Goal: Information Seeking & Learning: Learn about a topic

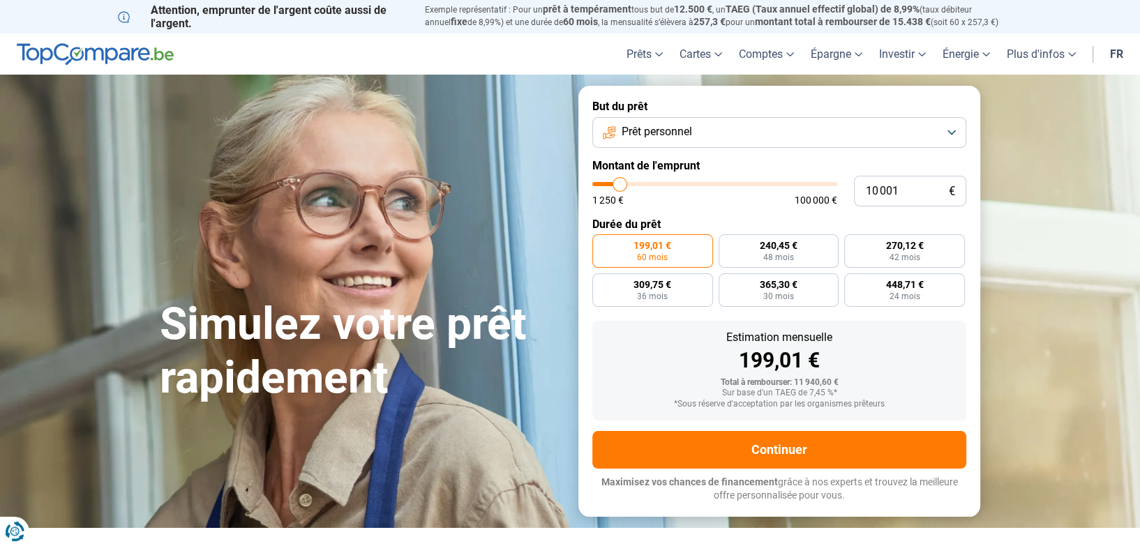
type input "9 500"
type input "9500"
type input "9 750"
type input "9750"
type input "10 000"
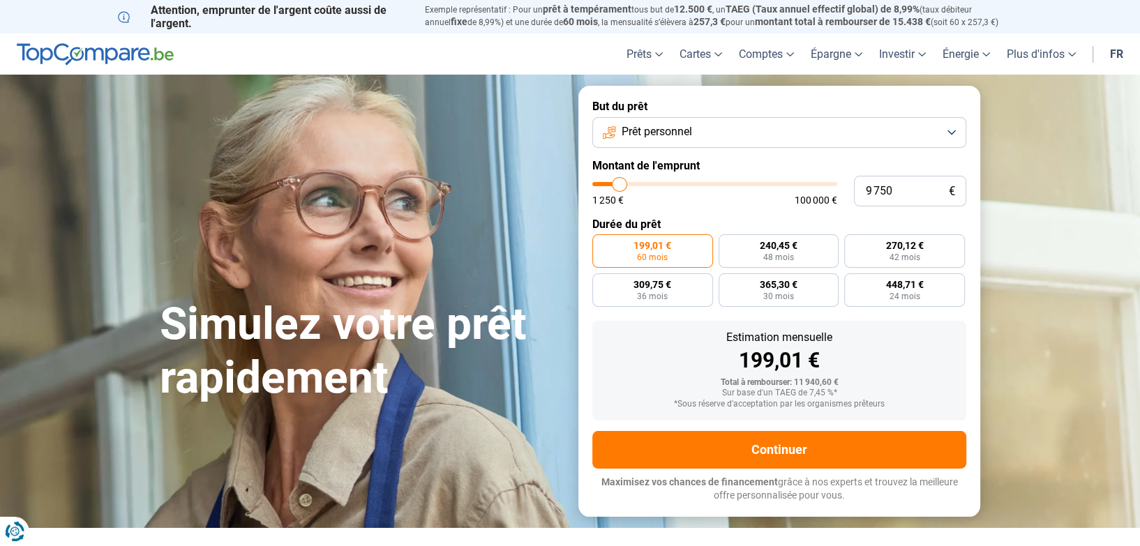
type input "10000"
type input "11 000"
type input "11000"
type input "12 000"
type input "12000"
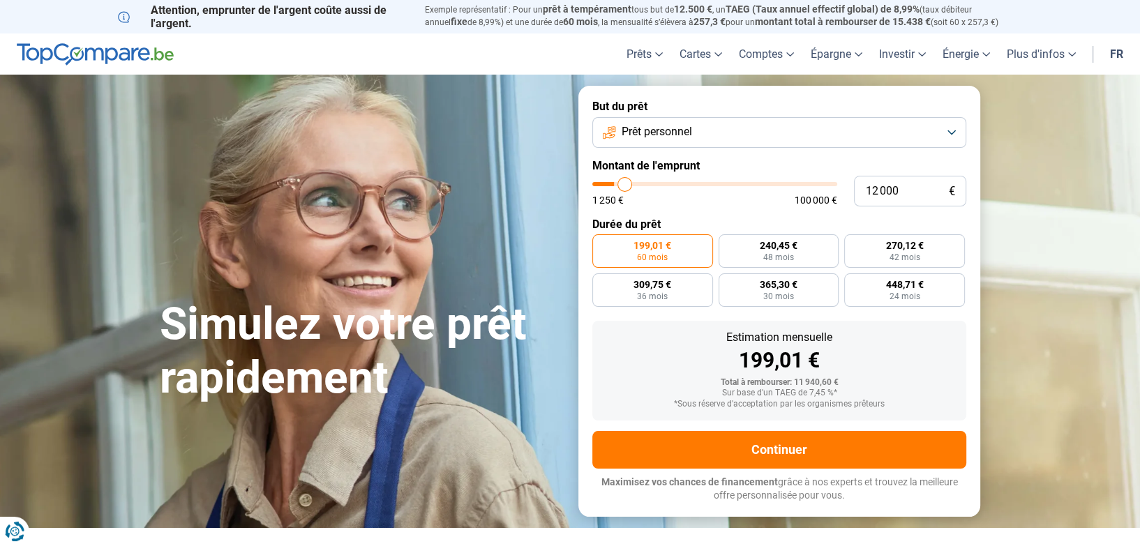
type input "13 750"
type input "13750"
type input "15 000"
type input "15000"
type input "16 000"
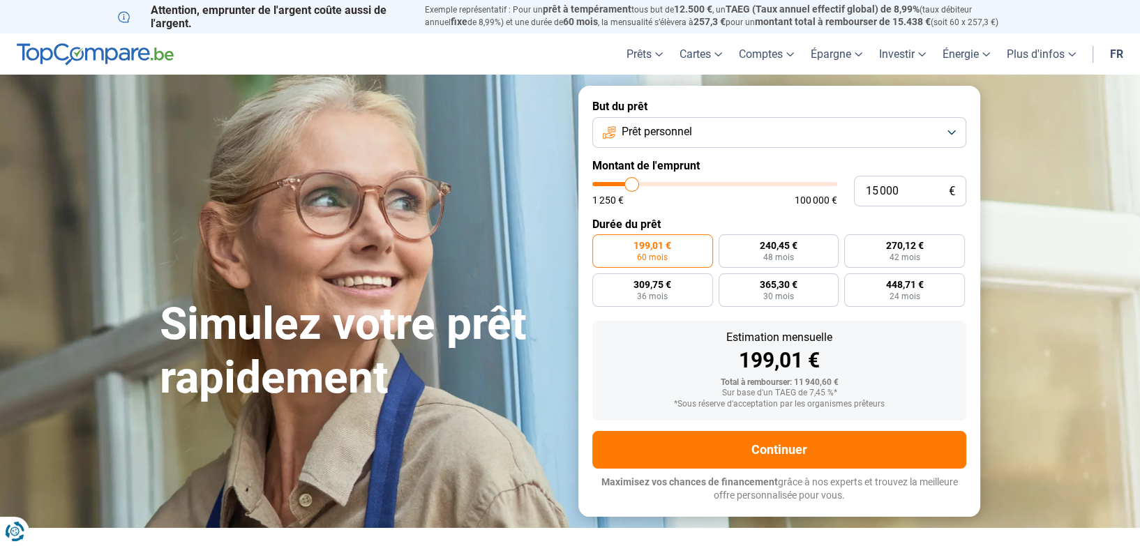
type input "16000"
type input "16 750"
type input "16750"
type input "17 500"
type input "17500"
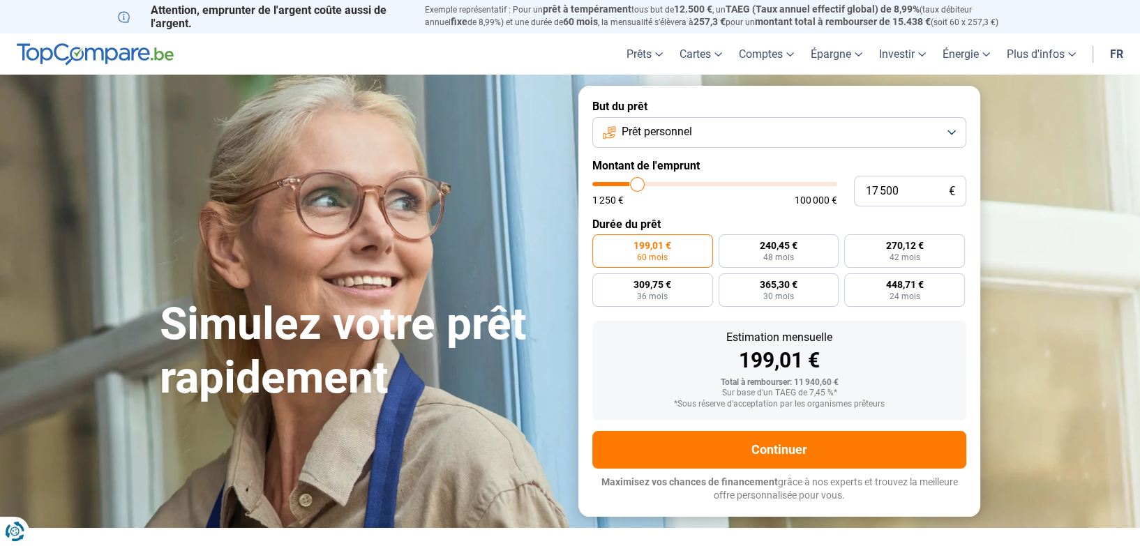
type input "18 000"
type input "18000"
type input "20 250"
type input "20250"
type input "22 000"
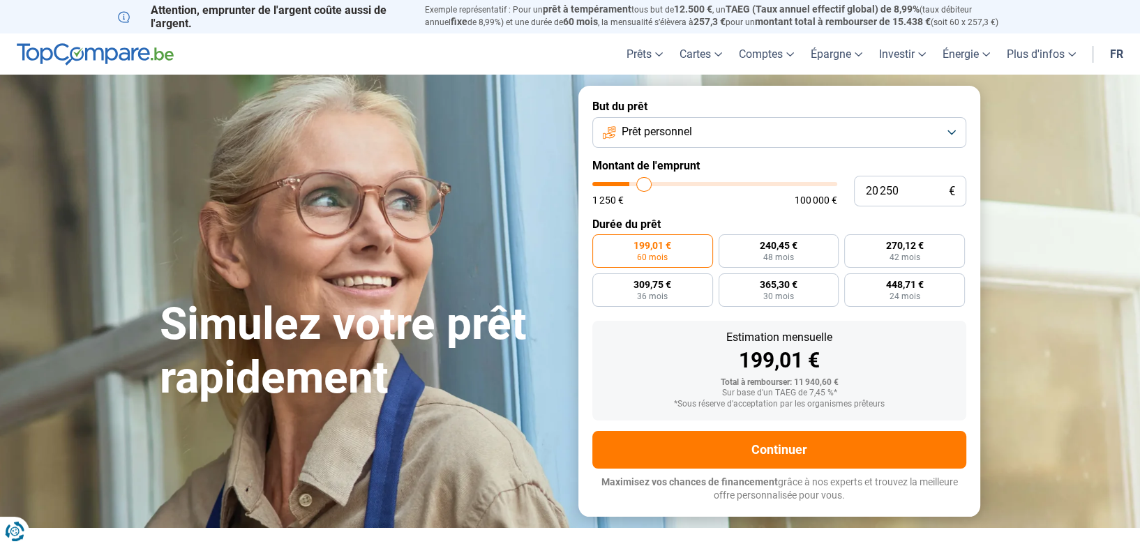
type input "22000"
type input "24 250"
type input "24250"
type input "27 250"
type input "27250"
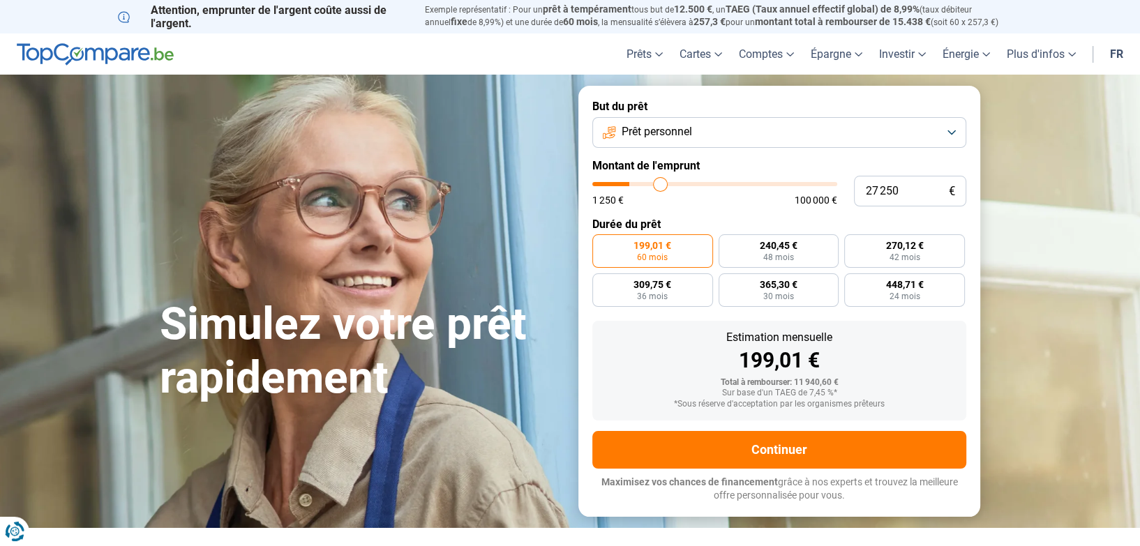
type input "34 500"
type input "34500"
type input "37 500"
type input "37500"
type input "40 750"
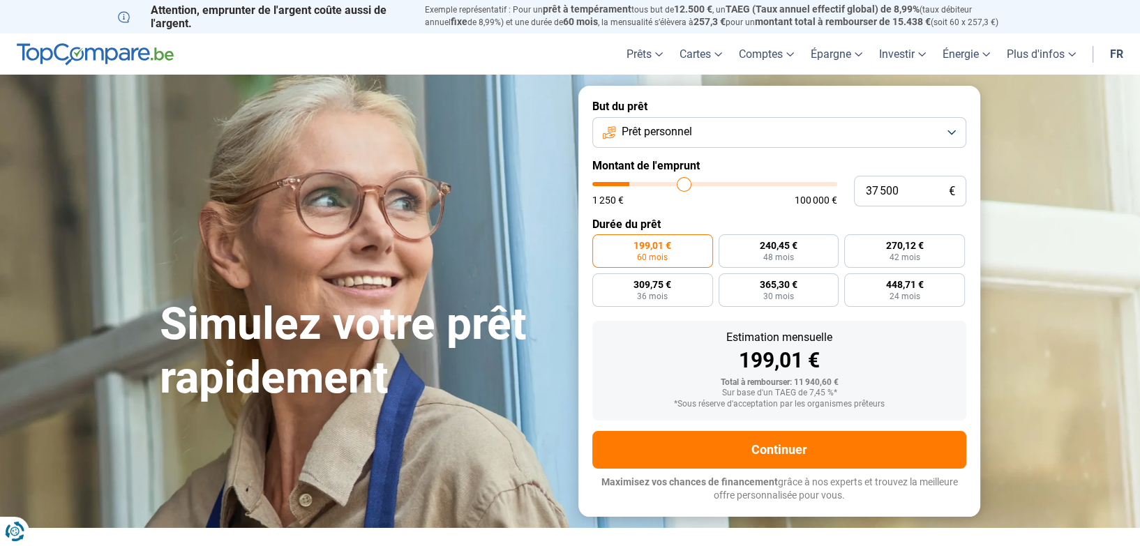
type input "40750"
type input "46 750"
type input "46750"
type input "49 000"
type input "49000"
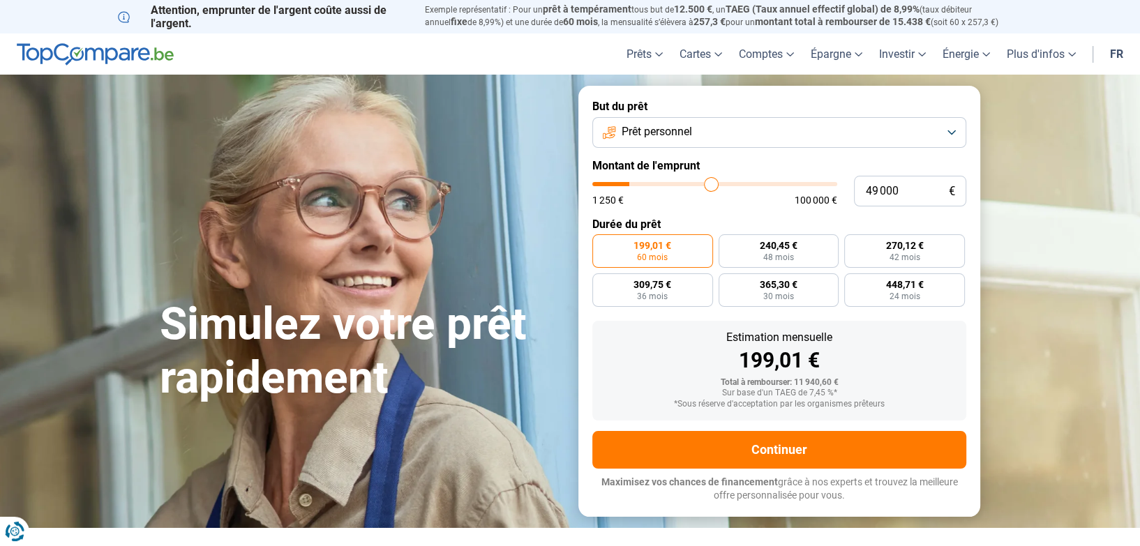
type input "50 250"
type input "50250"
type input "50 500"
type input "50500"
type input "51 000"
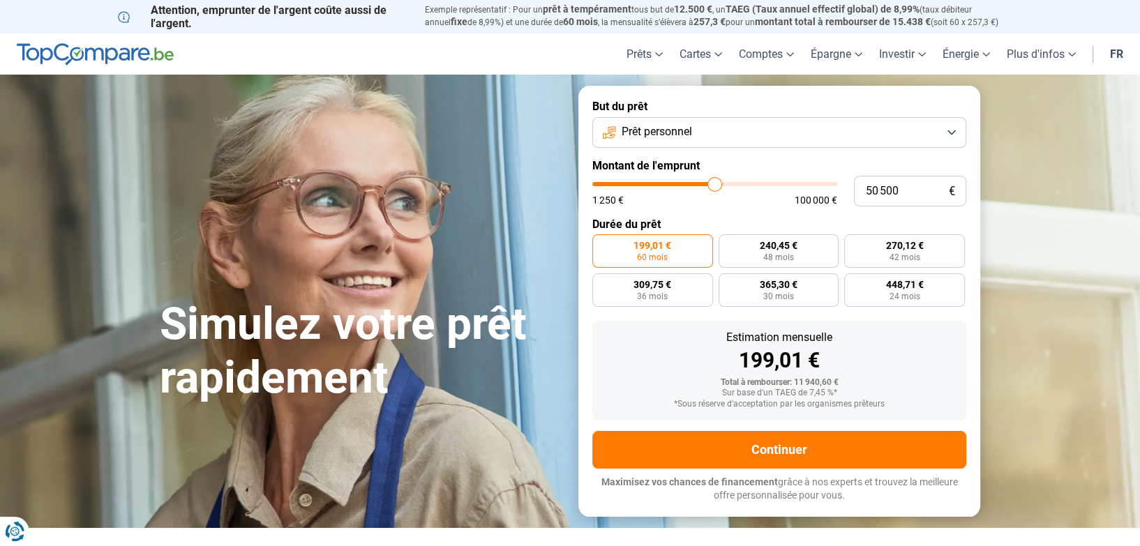
type input "51000"
type input "51 250"
type input "51250"
type input "51 750"
type input "51750"
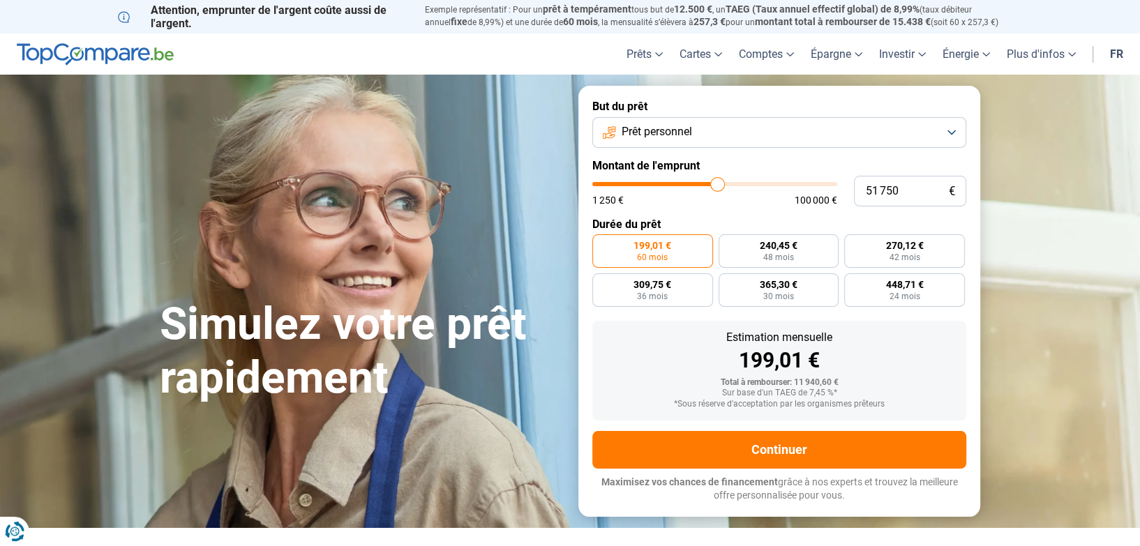
type input "52 250"
type input "52250"
type input "53 250"
type input "53250"
type input "53 500"
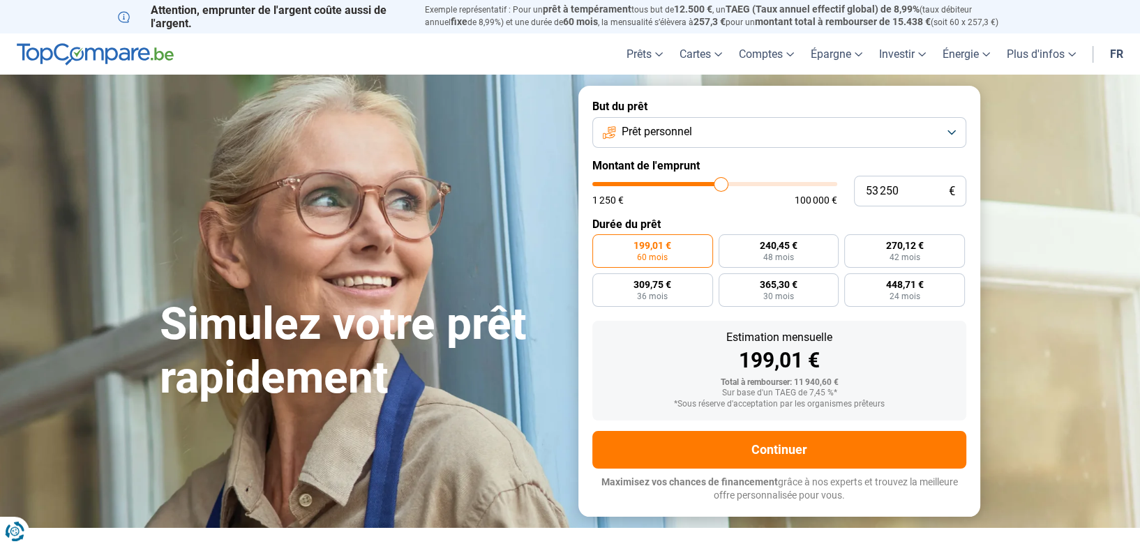
type input "53500"
type input "53 750"
type input "53750"
type input "53 250"
type input "53250"
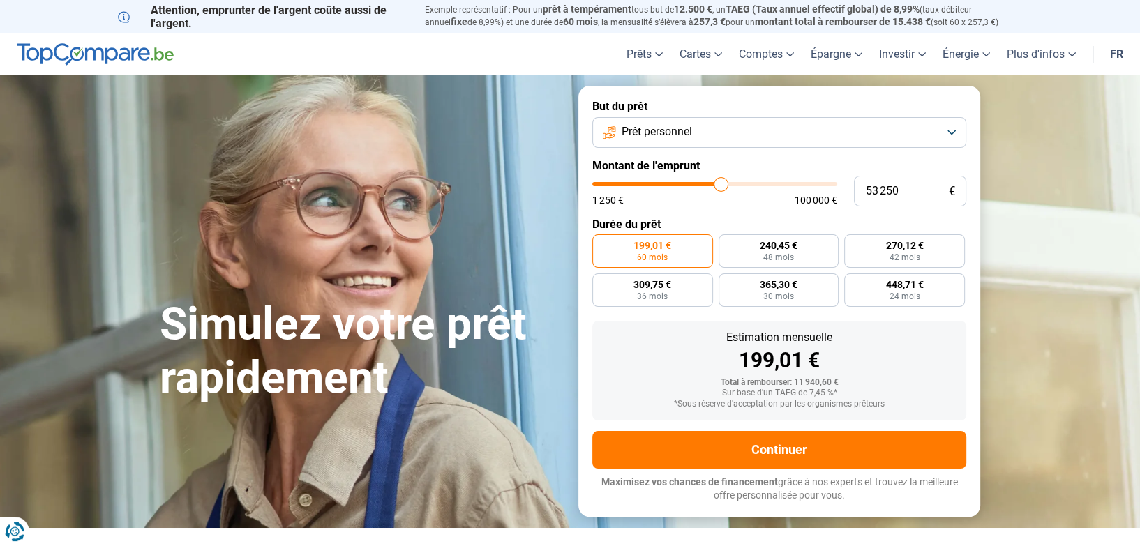
type input "53 000"
type input "53000"
type input "52 750"
type input "52750"
type input "52 500"
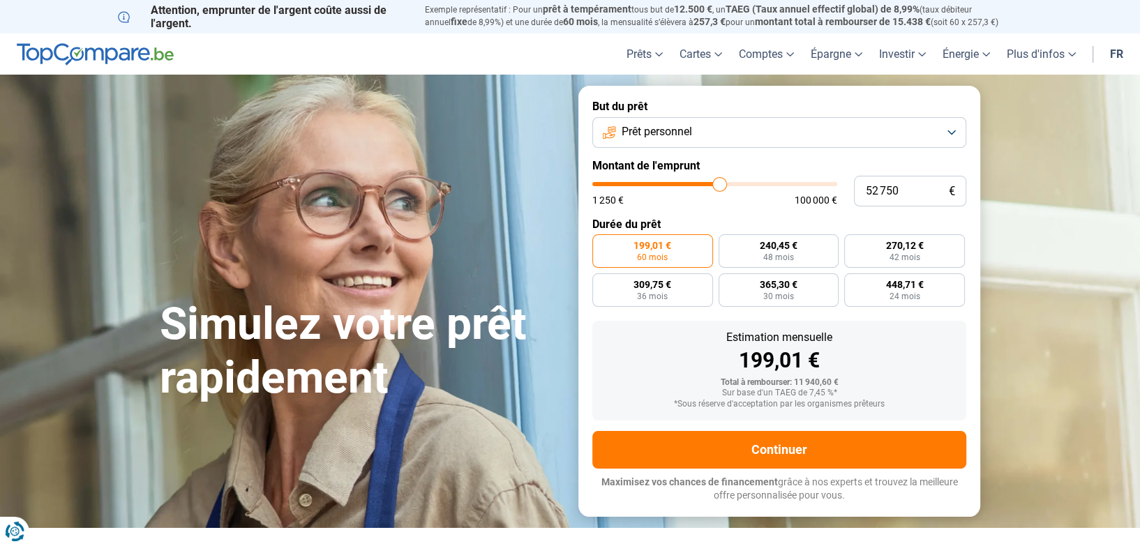
type input "52500"
type input "51 500"
type input "51500"
type input "50 750"
type input "50750"
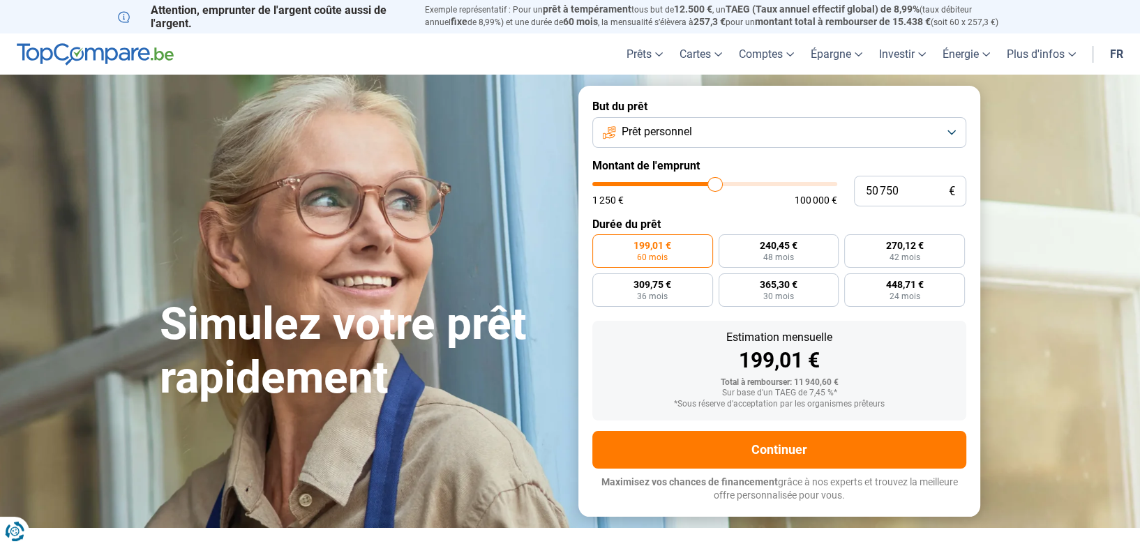
type input "49 000"
type input "49000"
type input "48 500"
type input "48500"
type input "48 000"
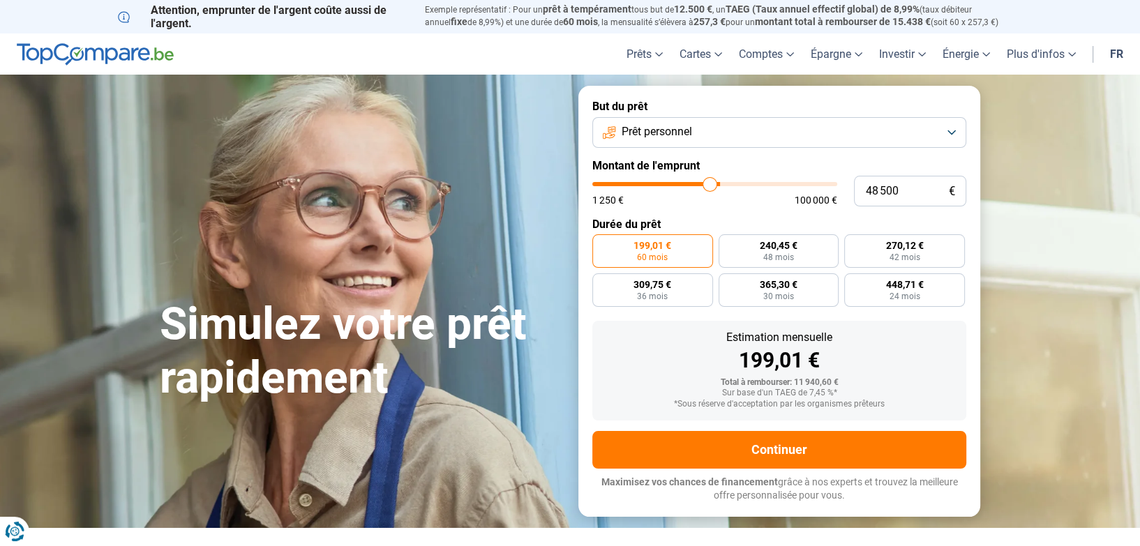
type input "48000"
type input "46 500"
type input "46500"
type input "45 500"
type input "45500"
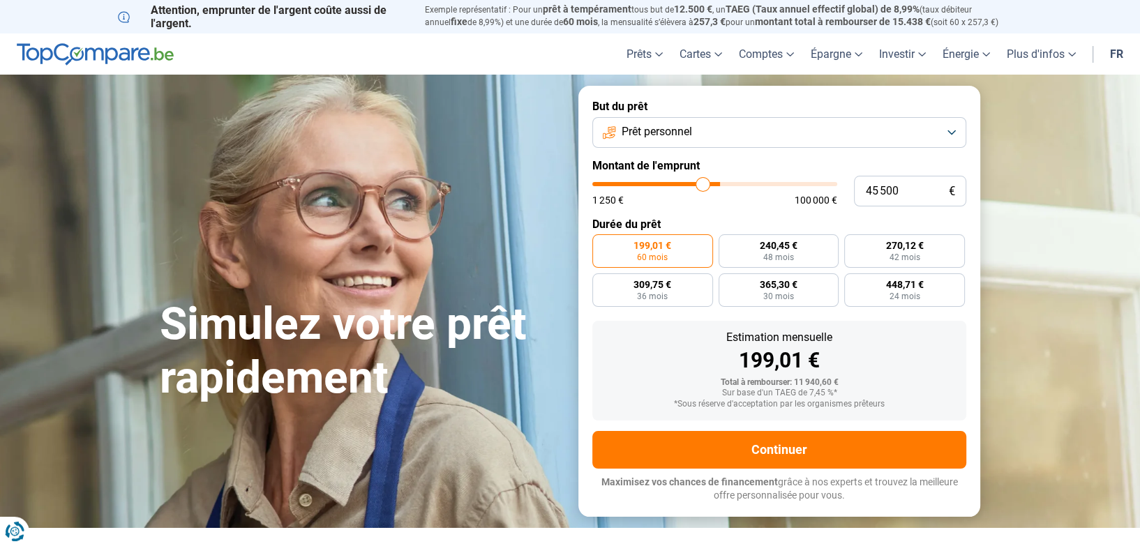
type input "43 750"
type input "43750"
type input "43 000"
type input "43000"
type input "41 750"
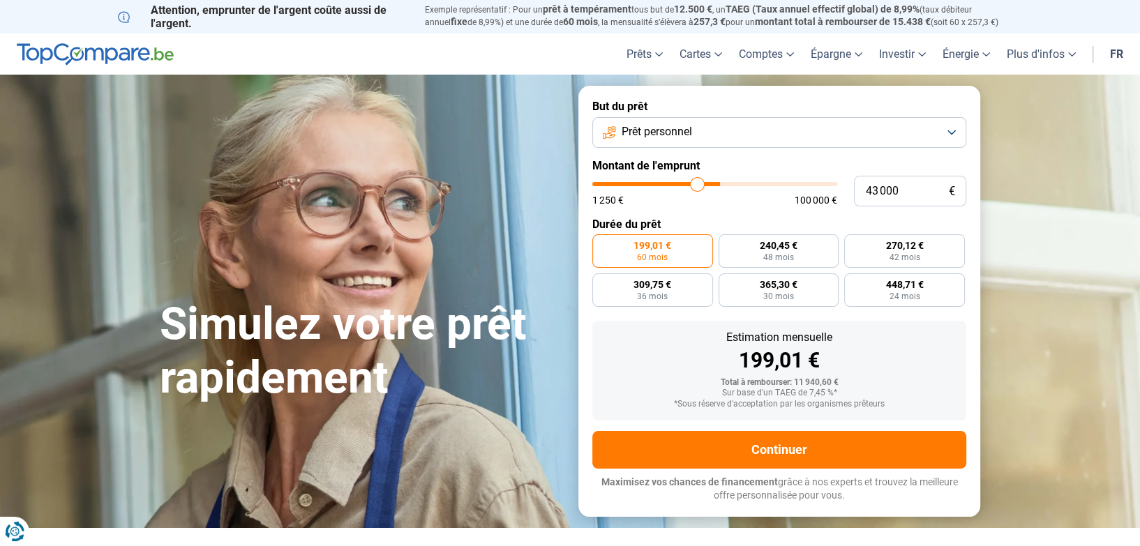
type input "41750"
type input "41 500"
type input "41500"
type input "41 250"
type input "41250"
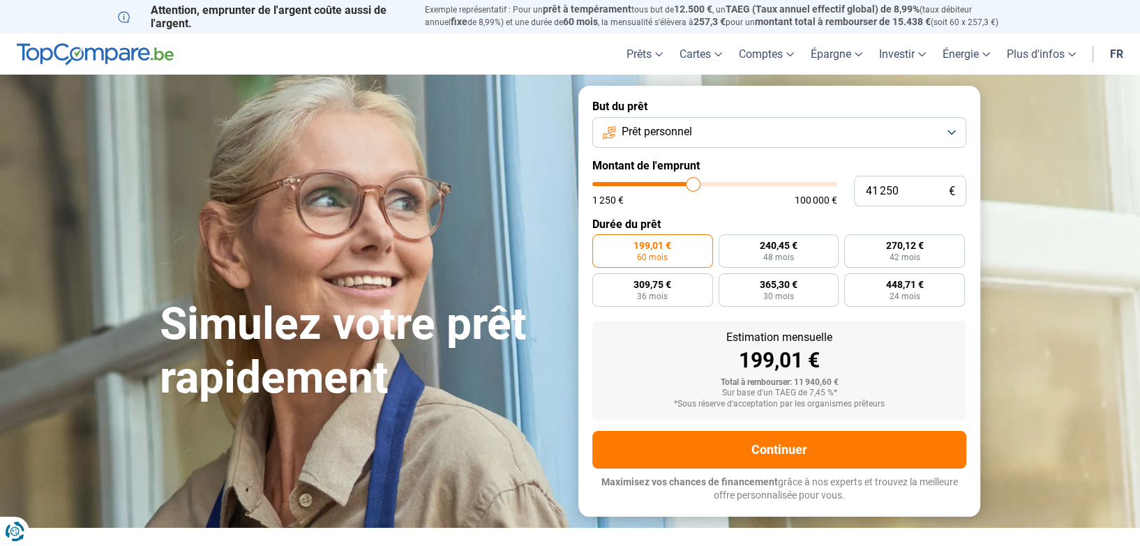
type input "41 500"
type input "41500"
type input "41 750"
type input "41750"
type input "42 000"
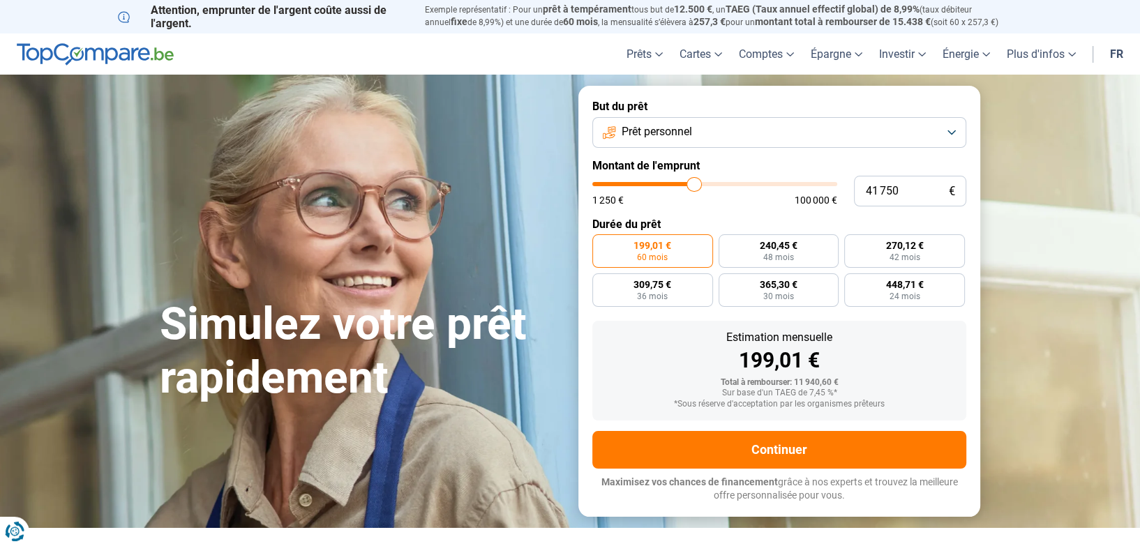
type input "42000"
type input "42 250"
type input "42250"
type input "42 500"
type input "42500"
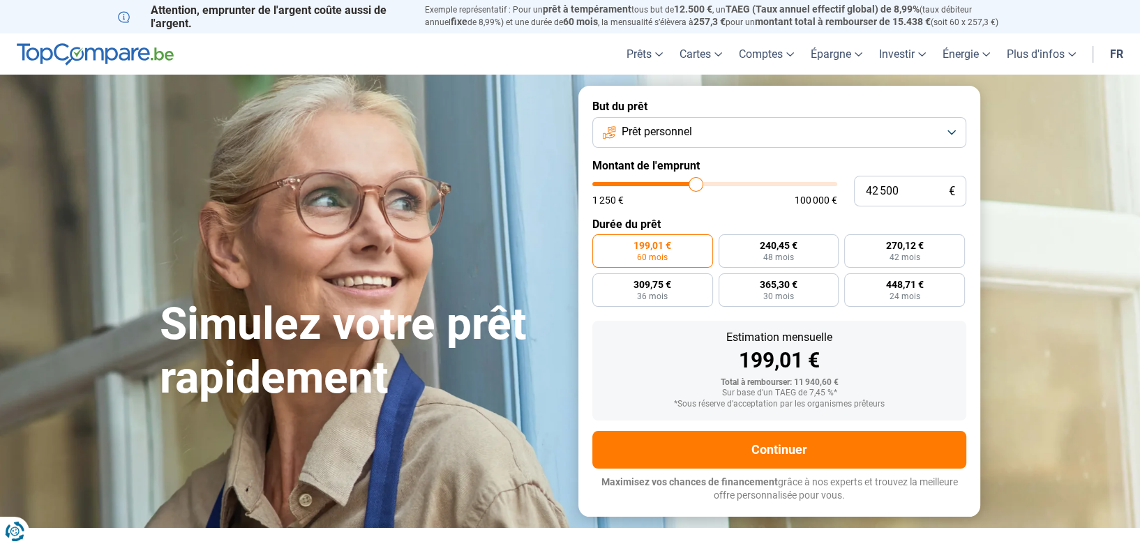
type input "43 500"
type input "43500"
type input "43 750"
type input "43750"
type input "44 000"
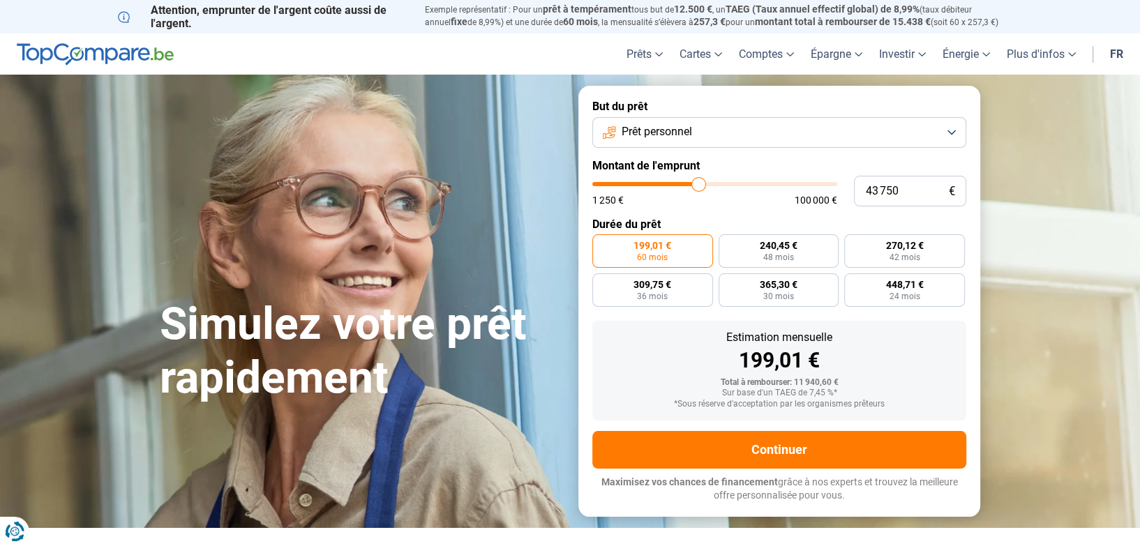
type input "44000"
type input "43 750"
type input "43750"
type input "43 500"
type input "43500"
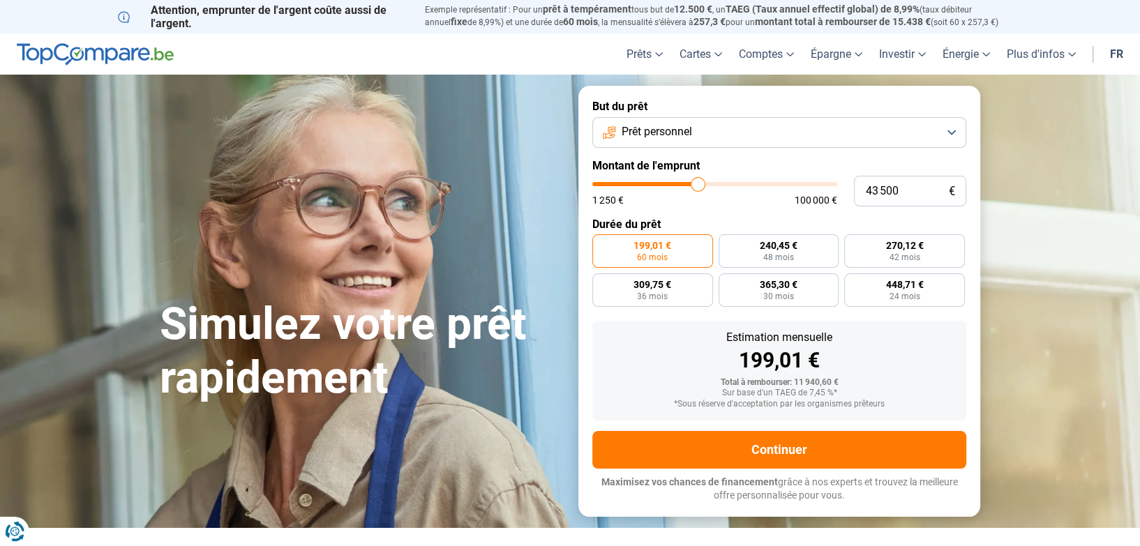
type input "43 250"
type input "43250"
type input "43 000"
type input "43000"
type input "42 750"
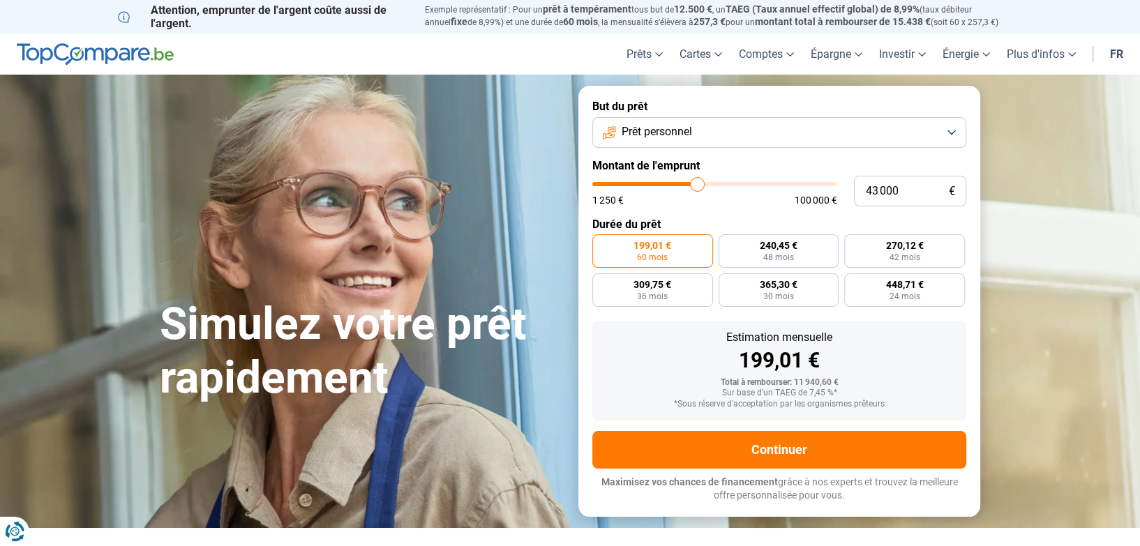
type input "42750"
type input "42 500"
type input "42500"
type input "42 250"
type input "42250"
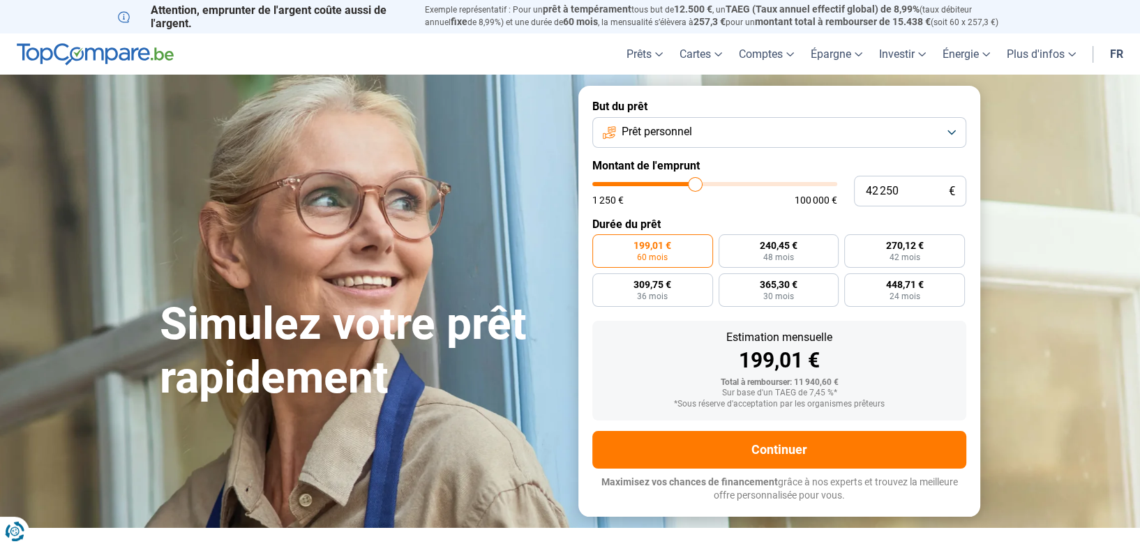
type input "42 500"
drag, startPoint x: 618, startPoint y: 188, endPoint x: 696, endPoint y: 193, distance: 77.6
type input "42500"
click at [696, 186] on input "range" at bounding box center [714, 184] width 245 height 4
radio input "false"
